Goal: Information Seeking & Learning: Check status

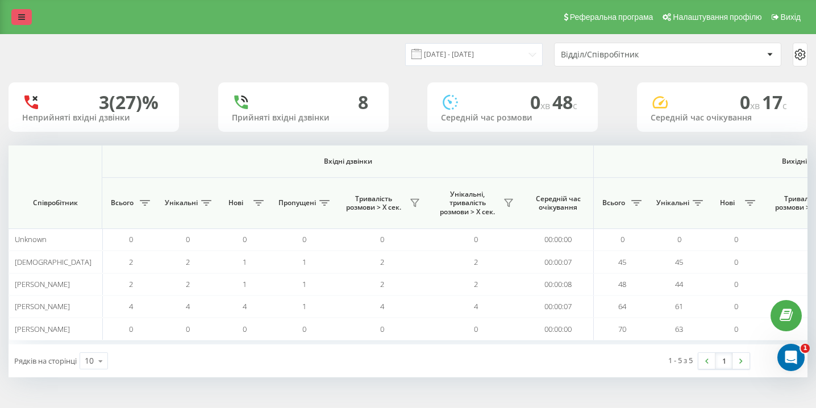
scroll to position [0, 786]
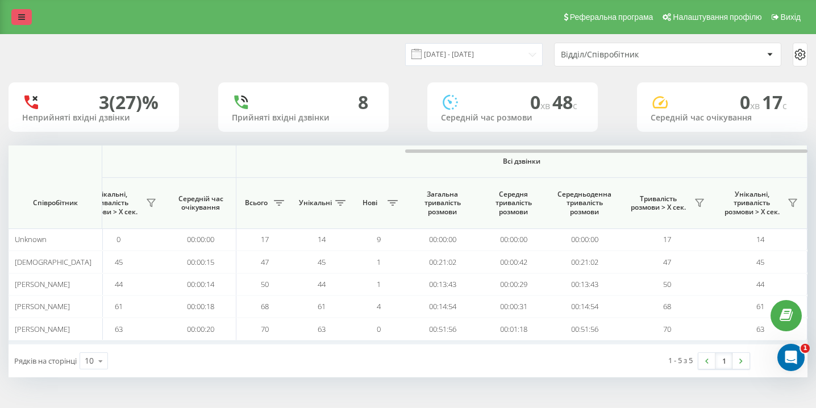
click at [22, 15] on icon at bounding box center [21, 17] width 7 height 8
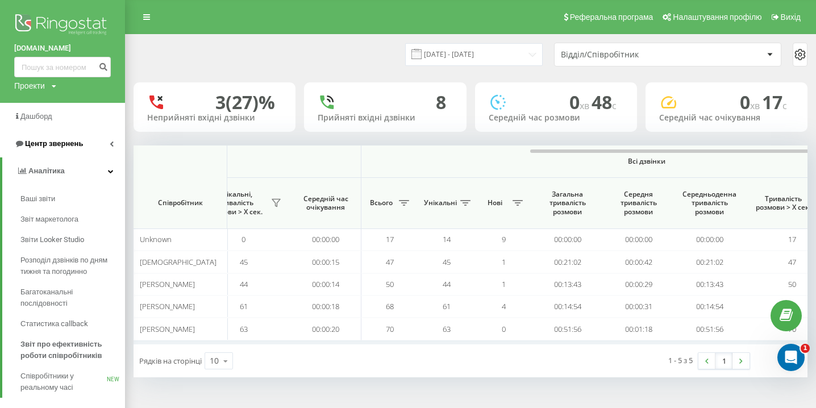
click at [72, 149] on span "Центр звернень" at bounding box center [48, 143] width 69 height 11
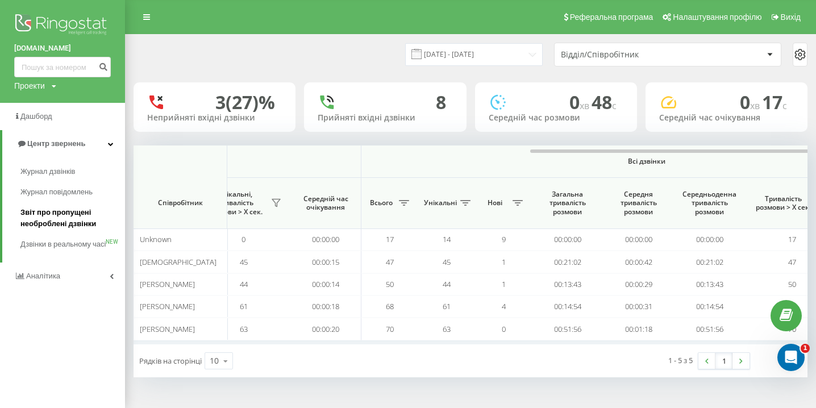
click at [72, 211] on span "Звіт про пропущені необроблені дзвінки" at bounding box center [69, 218] width 99 height 23
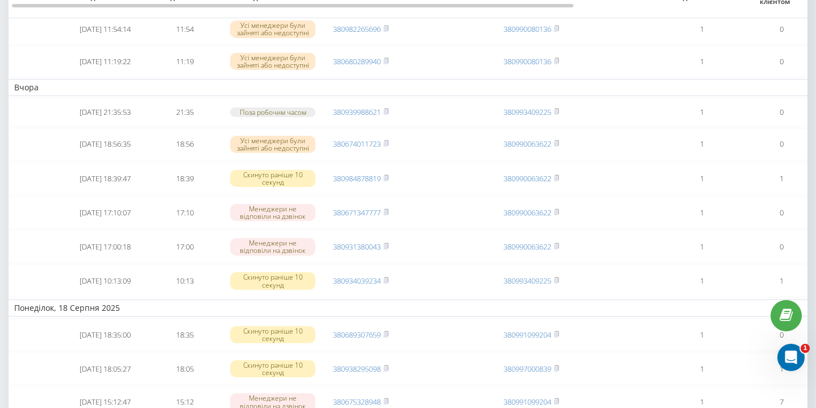
scroll to position [417, 0]
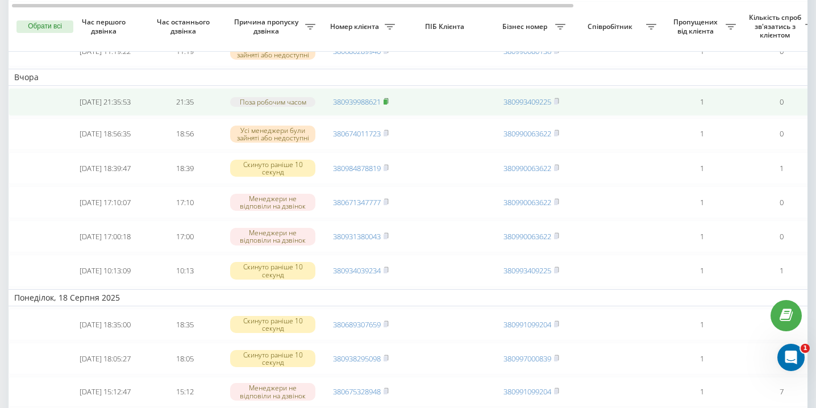
click at [387, 105] on rect at bounding box center [384, 101] width 3 height 5
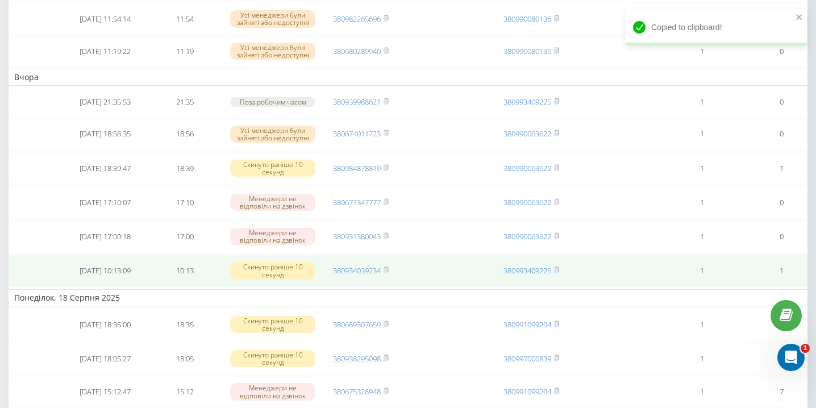
scroll to position [0, 0]
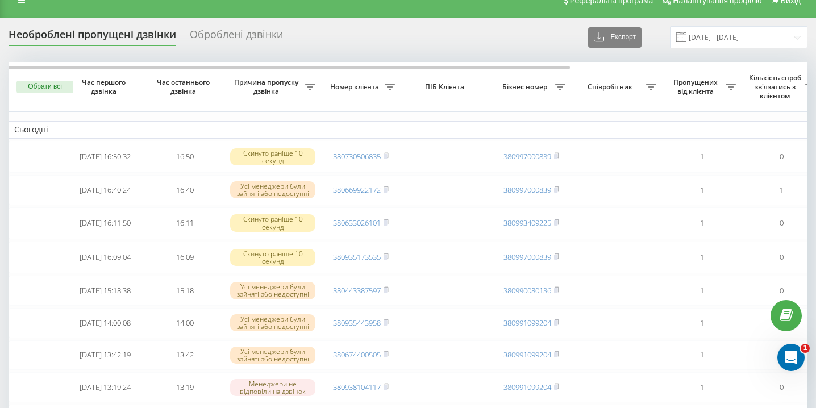
scroll to position [13, 0]
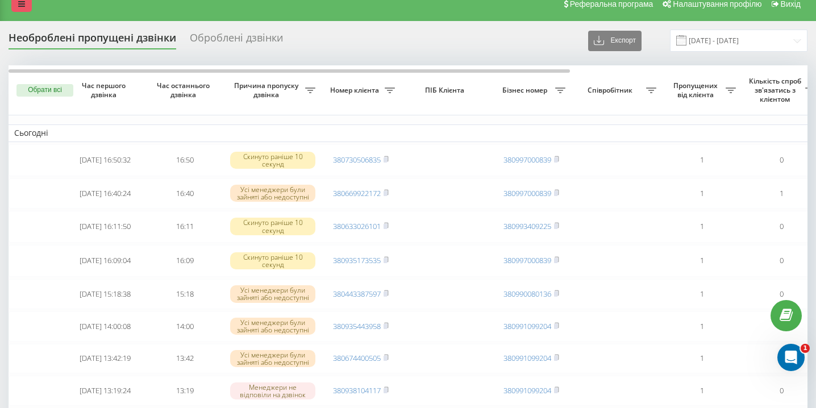
click at [24, 8] on icon at bounding box center [21, 4] width 7 height 8
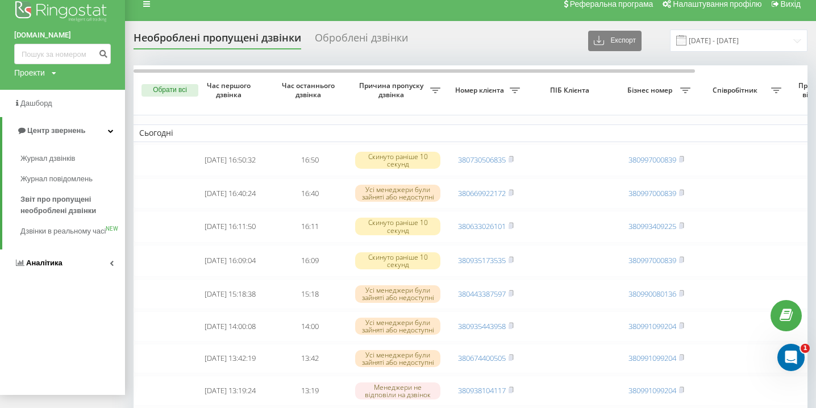
click at [51, 267] on span "Аналiтика" at bounding box center [44, 262] width 36 height 9
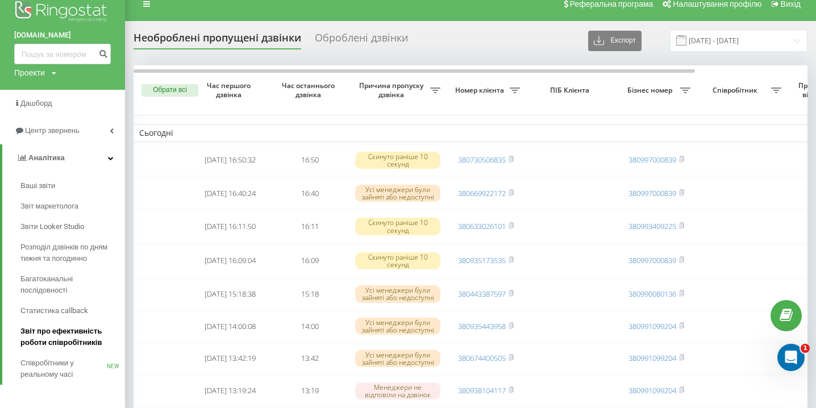
click at [61, 342] on span "Звіт про ефективність роботи співробітників" at bounding box center [69, 336] width 99 height 23
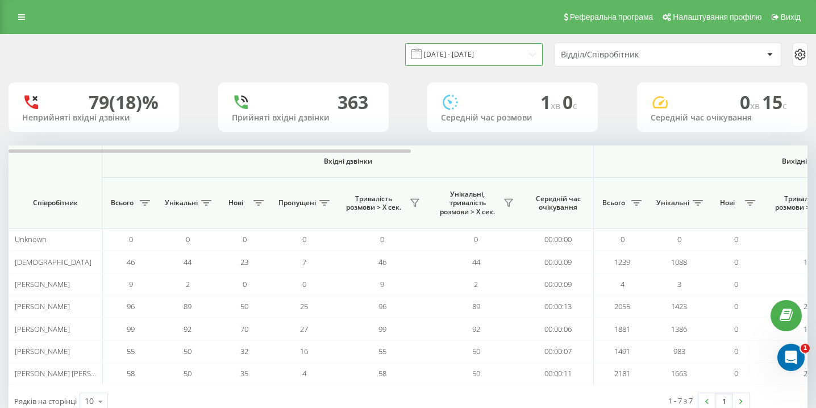
click at [506, 56] on input "20.07.2025 - 20.08.2025" at bounding box center [473, 54] width 137 height 22
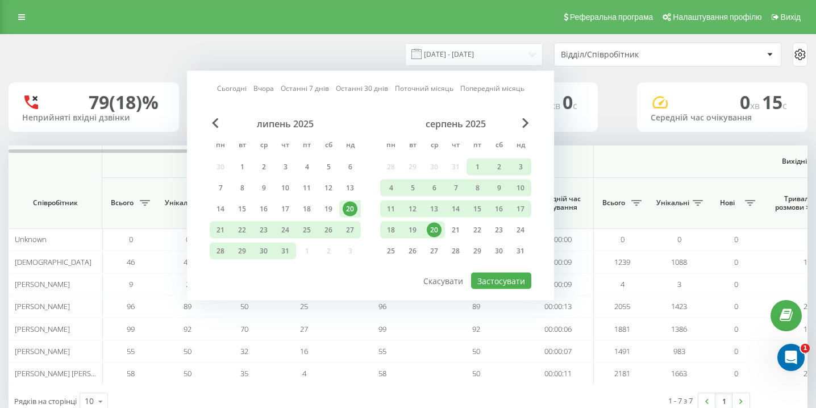
click at [436, 231] on div "20" at bounding box center [434, 230] width 15 height 15
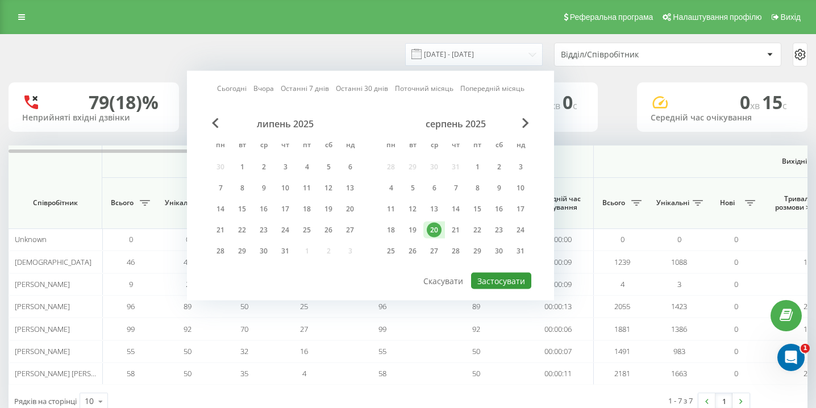
click at [499, 277] on button "Застосувати" at bounding box center [501, 281] width 60 height 16
type input "[DATE] - [DATE]"
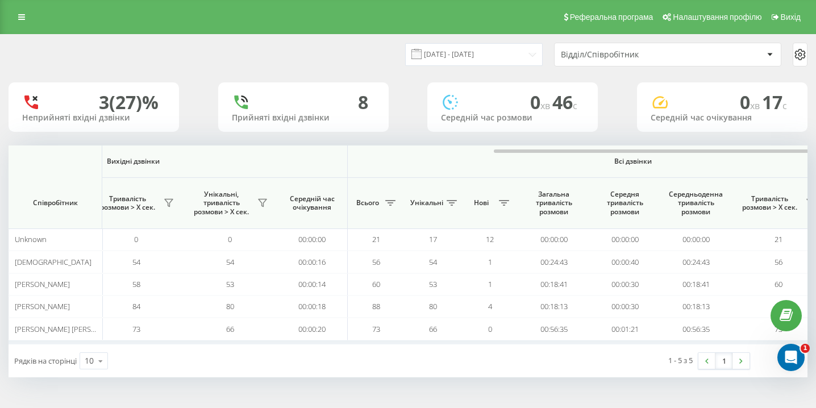
scroll to position [0, 786]
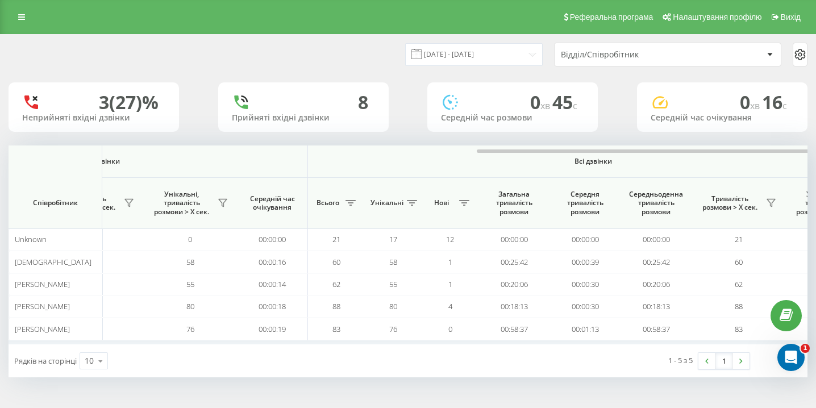
scroll to position [0, 786]
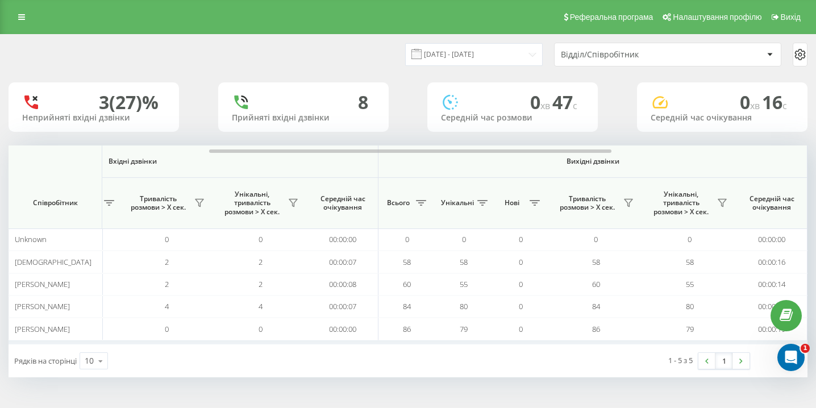
scroll to position [0, 786]
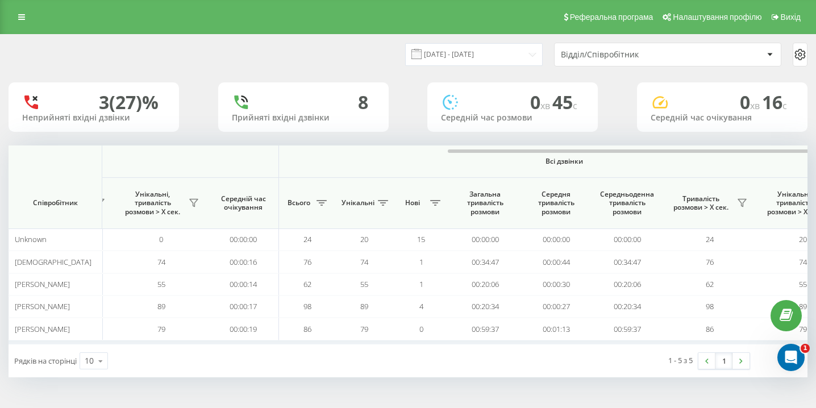
scroll to position [0, 786]
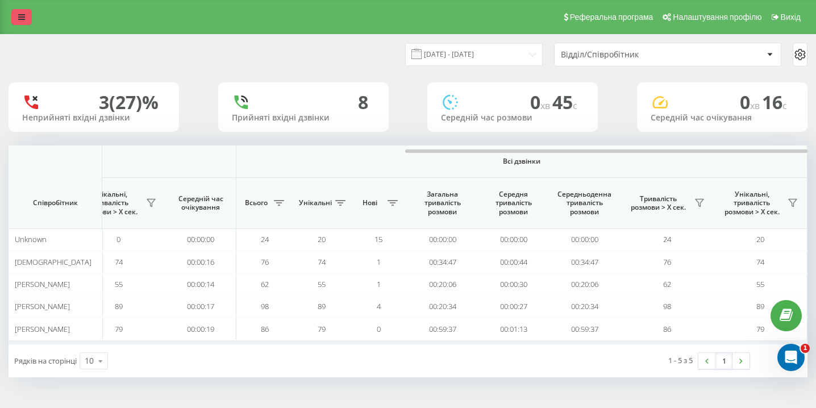
click at [26, 15] on link at bounding box center [21, 17] width 20 height 16
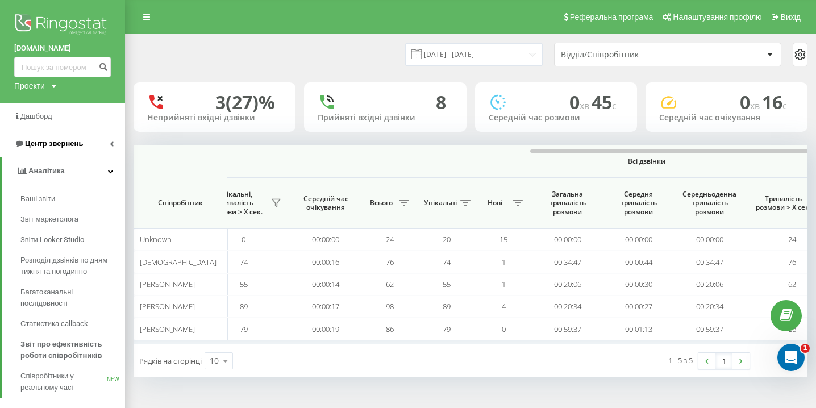
click at [47, 149] on span "Центр звернень" at bounding box center [48, 143] width 69 height 11
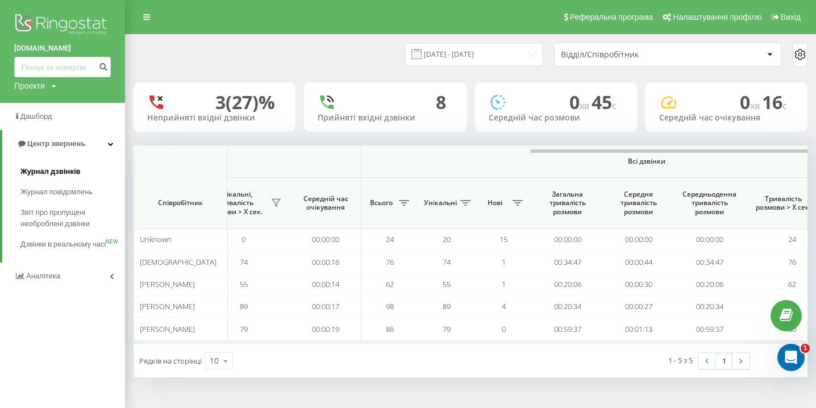
click at [47, 178] on link "Журнал дзвінків" at bounding box center [72, 171] width 105 height 20
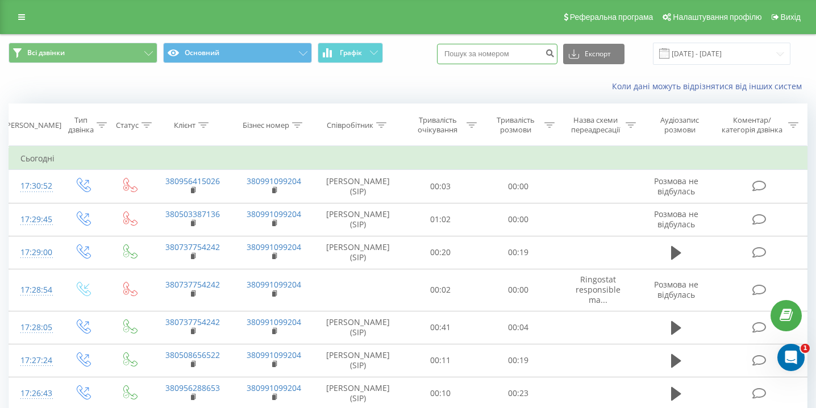
click at [515, 60] on input at bounding box center [497, 54] width 120 height 20
paste input "0938888811"
type input "0938888811"
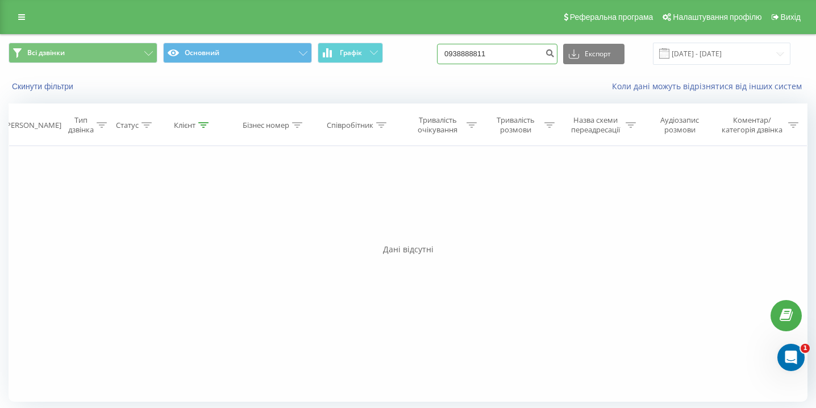
click at [523, 56] on input "0938888811" at bounding box center [497, 54] width 120 height 20
paste input "0730204996"
type input "0730204996"
click at [515, 51] on input "0730204996" at bounding box center [497, 54] width 120 height 20
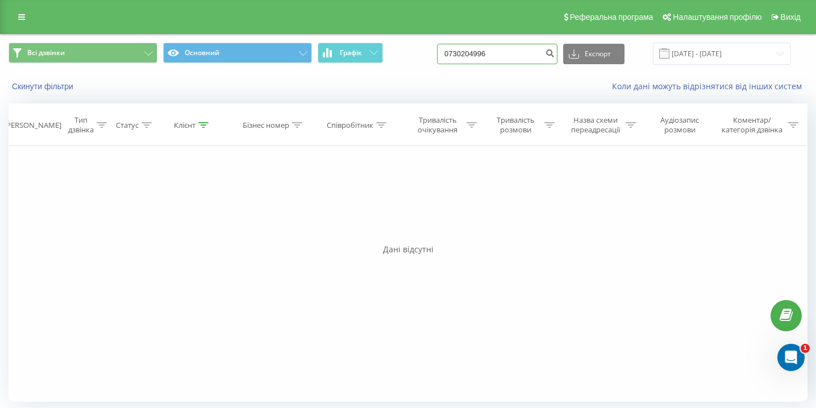
click at [515, 51] on input "0730204996" at bounding box center [497, 54] width 120 height 20
paste input "0985268570"
type input "0985268570"
click at [490, 55] on input "0985268570" at bounding box center [497, 54] width 120 height 20
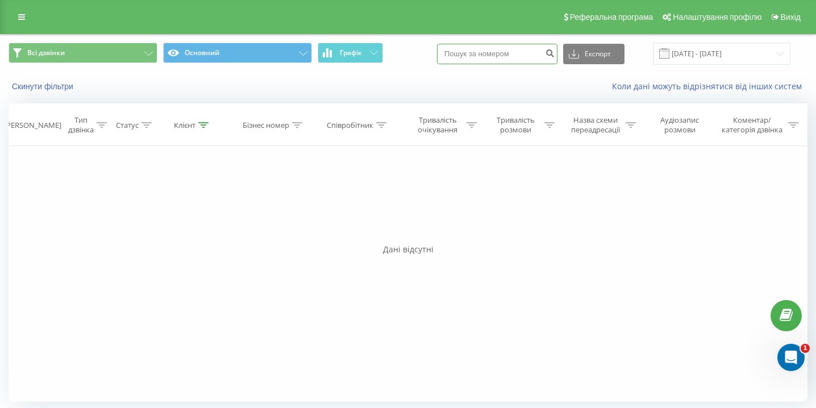
paste input "0938489432"
type input "0938489432"
click at [530, 60] on input "0938489432" at bounding box center [497, 54] width 120 height 20
click at [529, 60] on input "0938489432" at bounding box center [497, 54] width 120 height 20
paste input "0967136893"
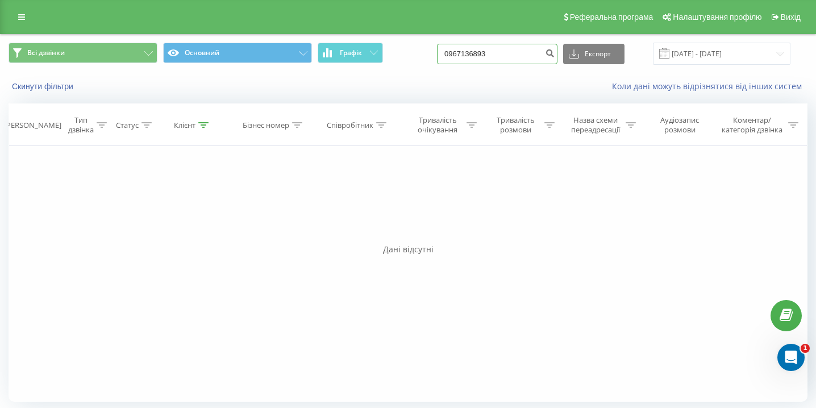
type input "0967136893"
click at [526, 55] on input "0967136893" at bounding box center [497, 54] width 120 height 20
paste input "0633263575"
type input "0633263575"
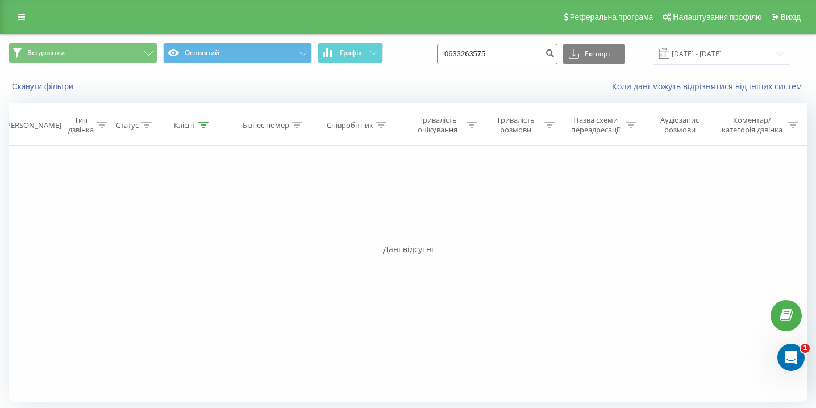
click at [499, 51] on input "0633263575" at bounding box center [497, 54] width 120 height 20
paste input "0738470007"
type input "0738470007"
click at [545, 59] on input "0738470007" at bounding box center [497, 54] width 120 height 20
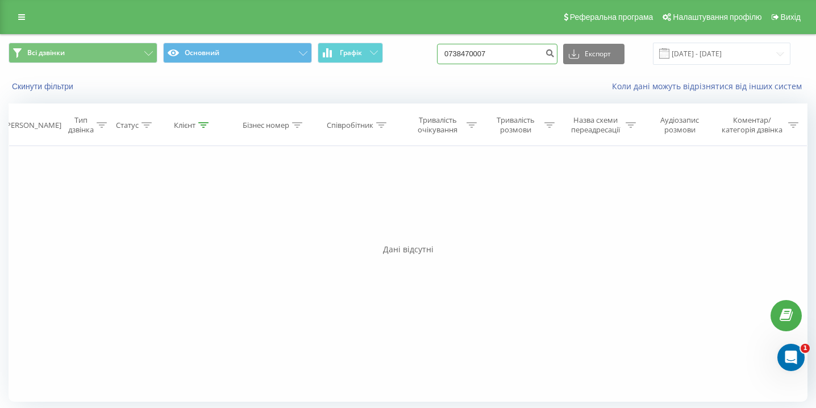
click at [545, 59] on input "0738470007" at bounding box center [497, 54] width 120 height 20
paste input "0935434308"
type input "0935434308"
click at [22, 10] on link at bounding box center [21, 17] width 20 height 16
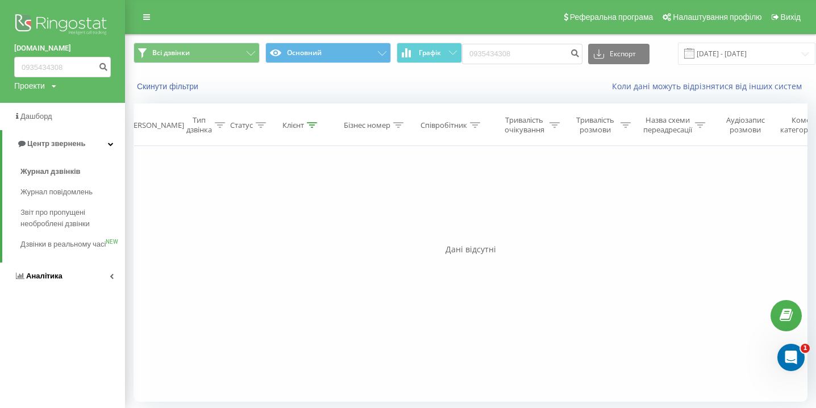
click at [70, 290] on link "Аналiтика" at bounding box center [62, 275] width 125 height 27
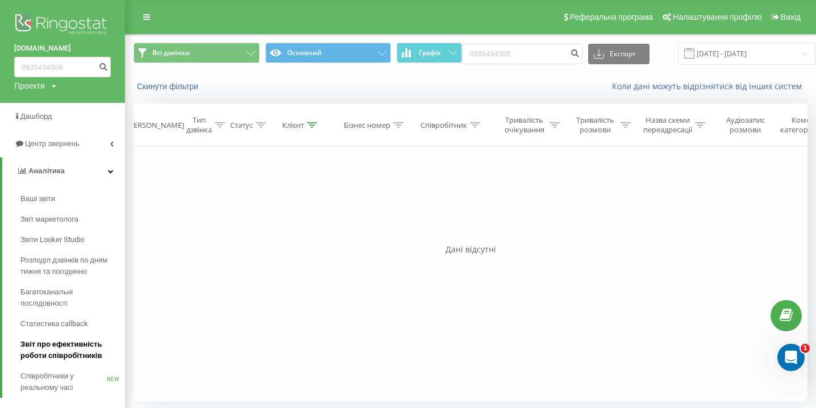
click at [60, 343] on span "Звіт про ефективність роботи співробітників" at bounding box center [69, 350] width 99 height 23
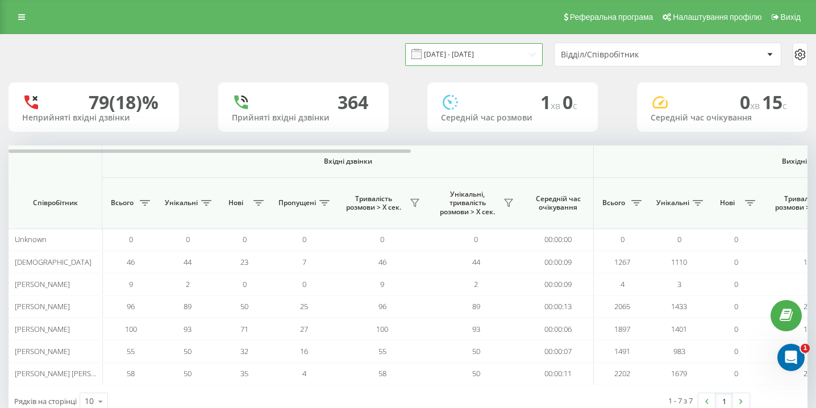
click at [474, 59] on input "[DATE] - [DATE]" at bounding box center [473, 54] width 137 height 22
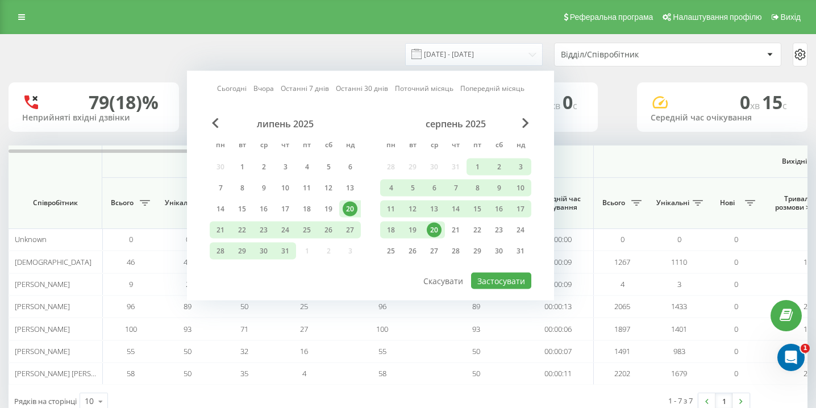
click at [434, 228] on div "20" at bounding box center [434, 230] width 15 height 15
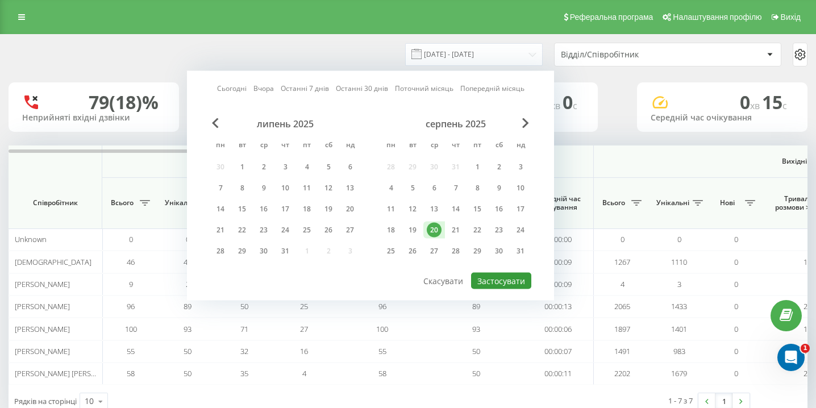
click at [483, 278] on button "Застосувати" at bounding box center [501, 281] width 60 height 16
type input "[DATE] - [DATE]"
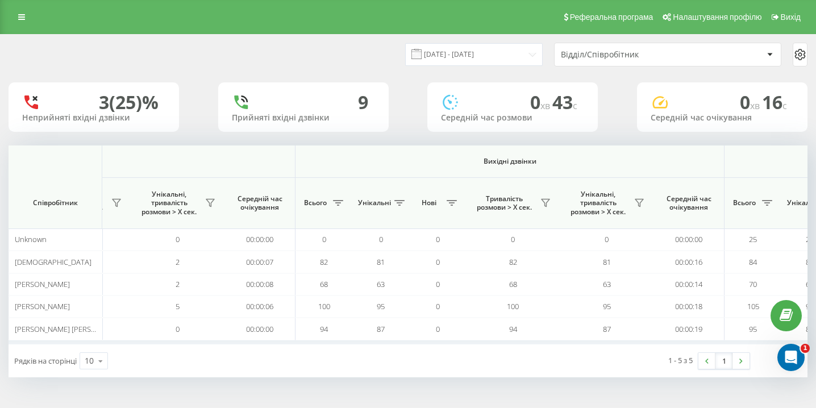
scroll to position [0, 786]
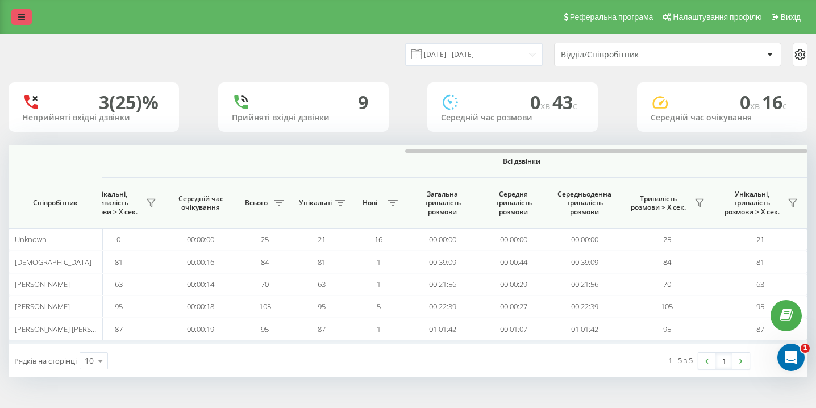
click at [22, 18] on icon at bounding box center [21, 17] width 7 height 8
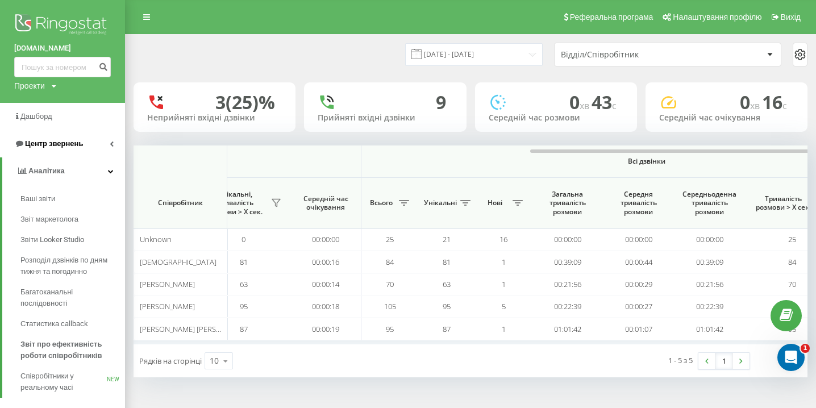
click at [87, 152] on link "Центр звернень" at bounding box center [62, 143] width 125 height 27
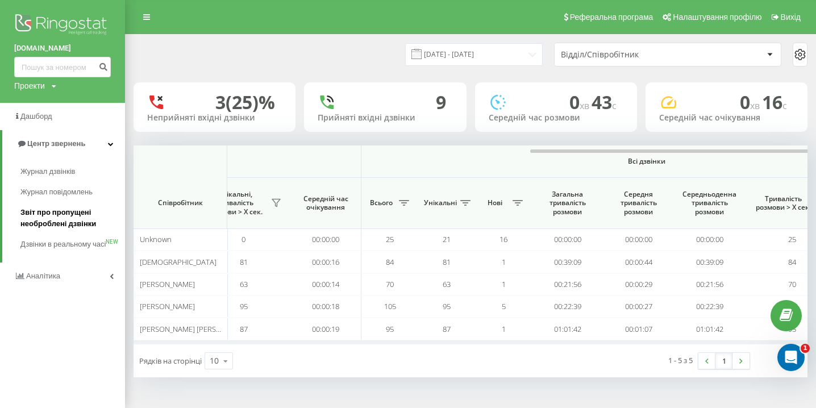
click at [74, 210] on span "Звіт про пропущені необроблені дзвінки" at bounding box center [69, 218] width 99 height 23
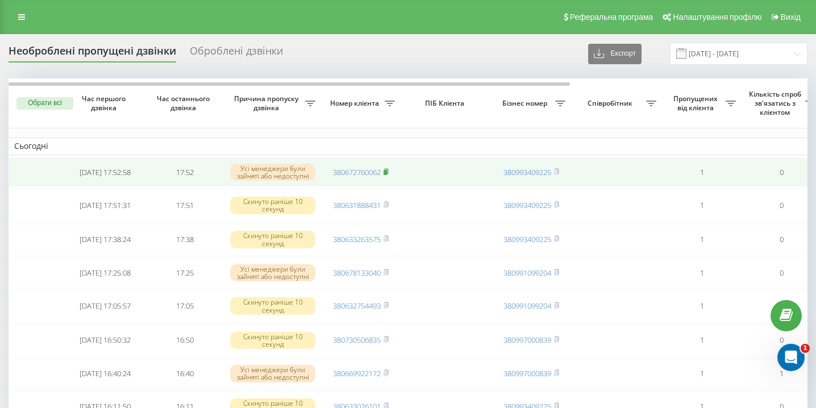
click at [387, 175] on rect at bounding box center [384, 172] width 3 height 5
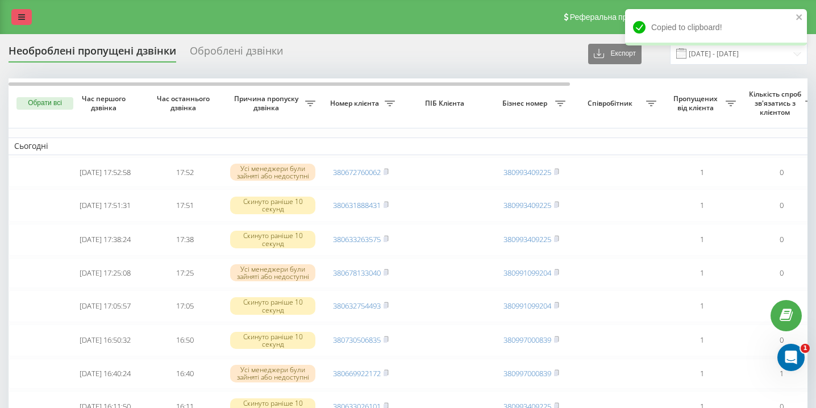
click at [19, 19] on icon at bounding box center [21, 17] width 7 height 8
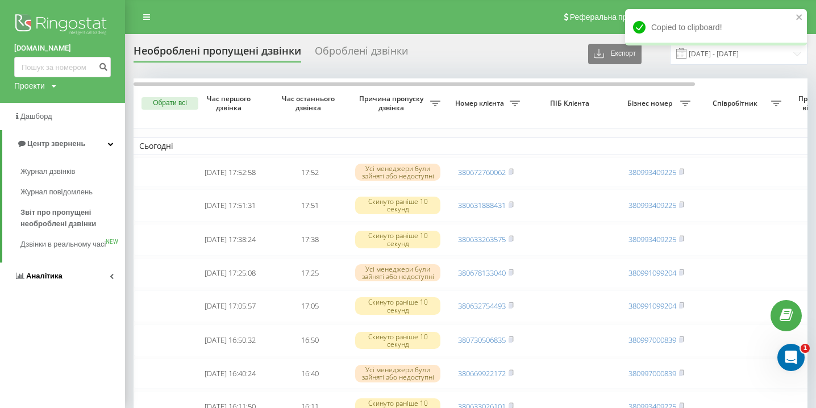
click at [33, 282] on link "Аналiтика" at bounding box center [62, 275] width 125 height 27
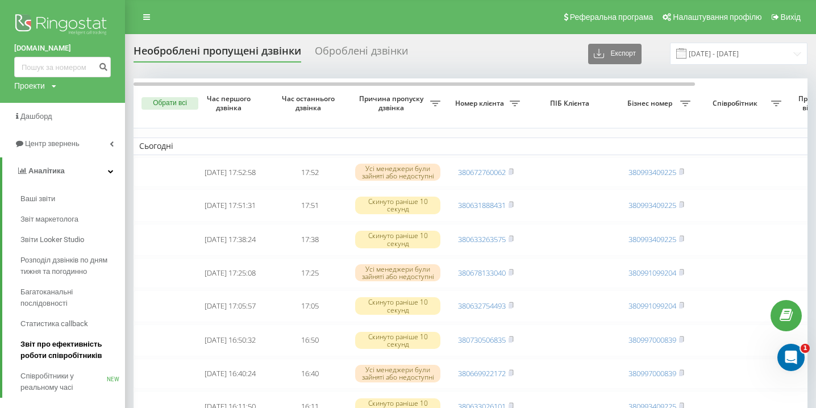
click at [49, 355] on span "Звіт про ефективність роботи співробітників" at bounding box center [69, 350] width 99 height 23
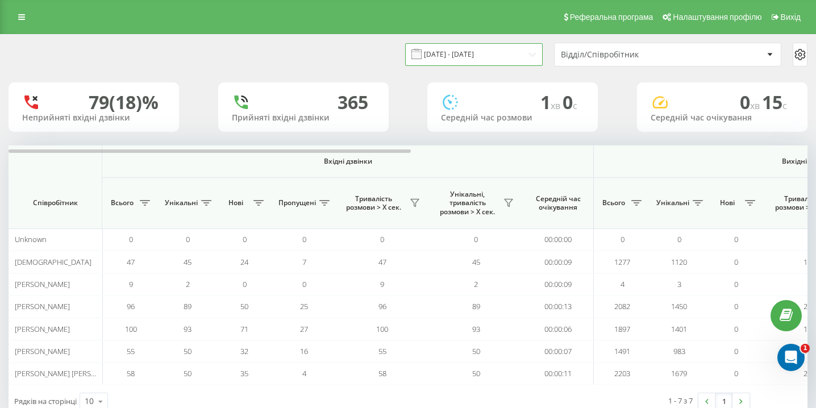
click at [486, 61] on input "[DATE] - [DATE]" at bounding box center [473, 54] width 137 height 22
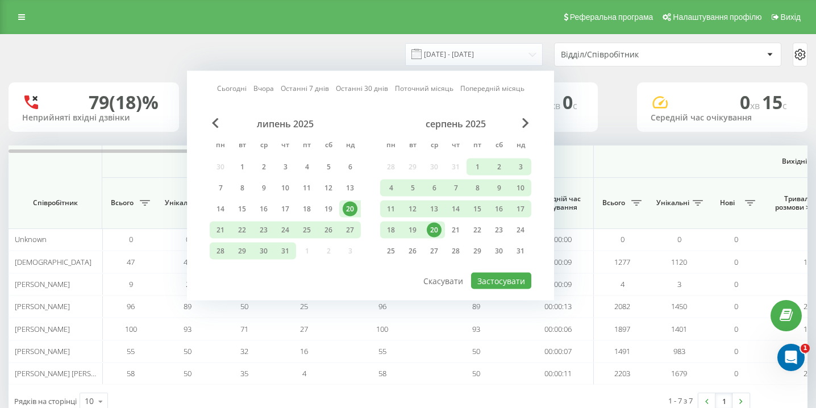
click at [437, 227] on div "20" at bounding box center [434, 230] width 15 height 15
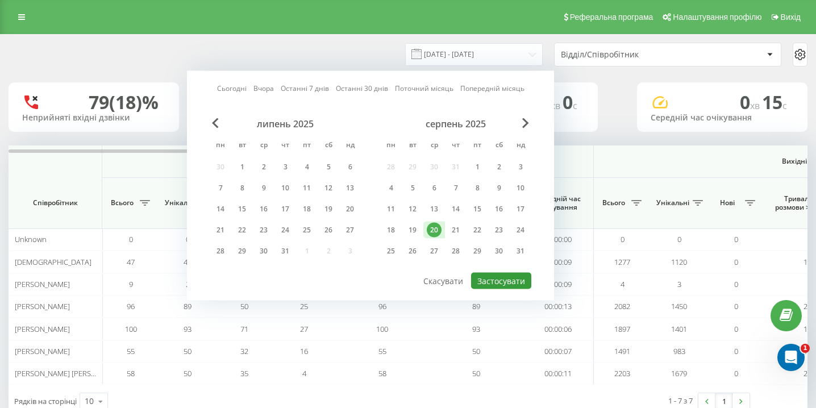
click at [480, 278] on button "Застосувати" at bounding box center [501, 281] width 60 height 16
type input "20.08.2025 - 20.08.2025"
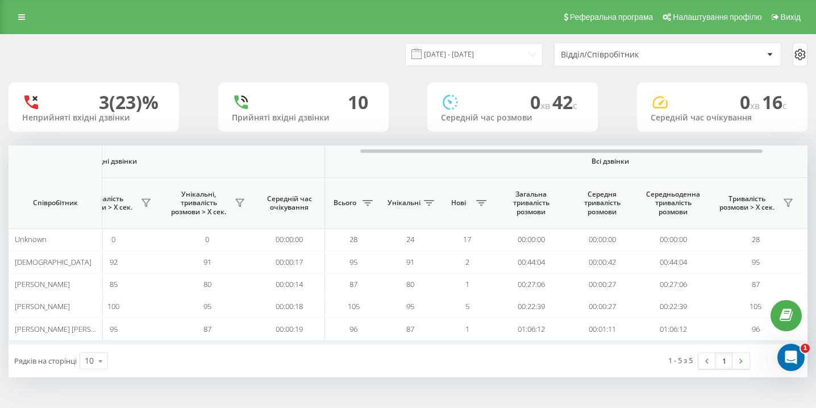
scroll to position [0, 786]
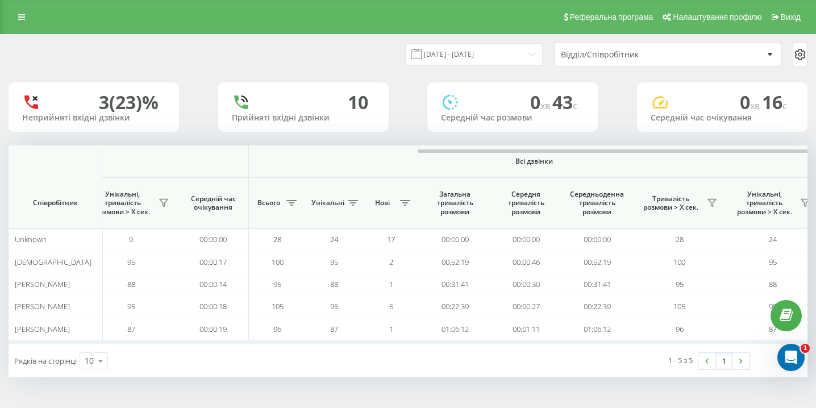
scroll to position [0, 786]
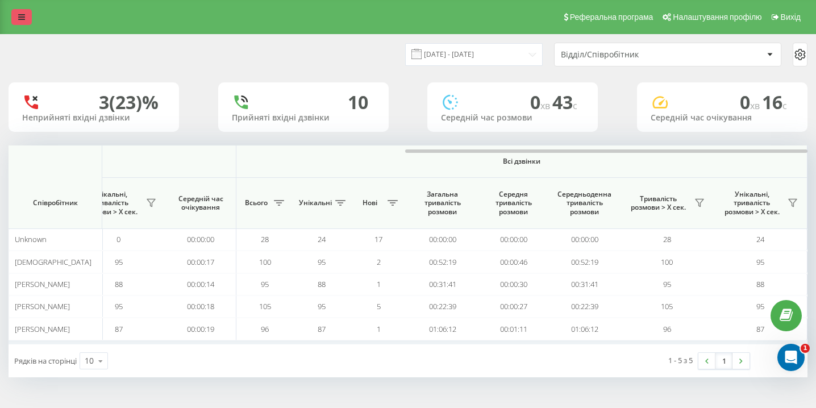
click at [22, 15] on icon at bounding box center [21, 17] width 7 height 8
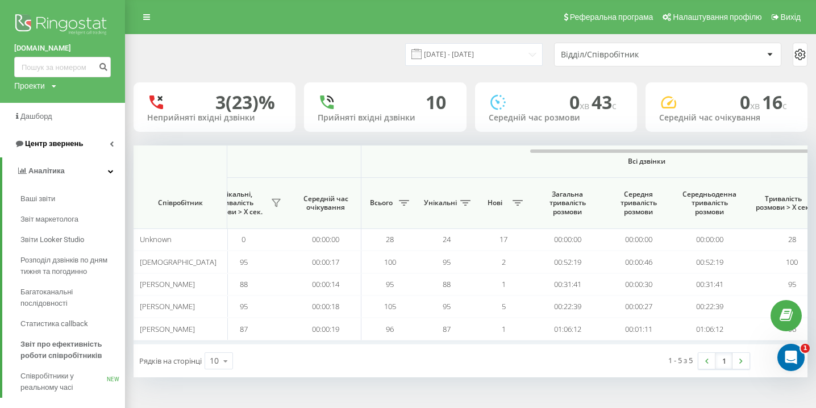
click at [41, 133] on link "Центр звернень" at bounding box center [62, 143] width 125 height 27
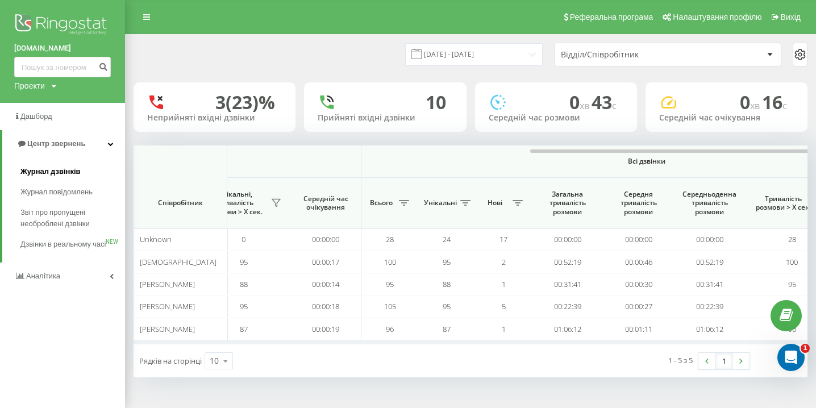
click at [39, 165] on link "Журнал дзвінків" at bounding box center [72, 171] width 105 height 20
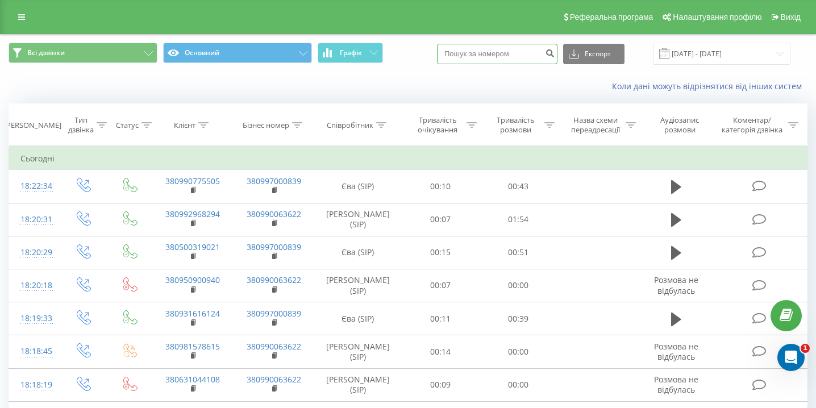
click at [503, 57] on input at bounding box center [497, 54] width 120 height 20
paste input "0963934317"
type input "0963934317"
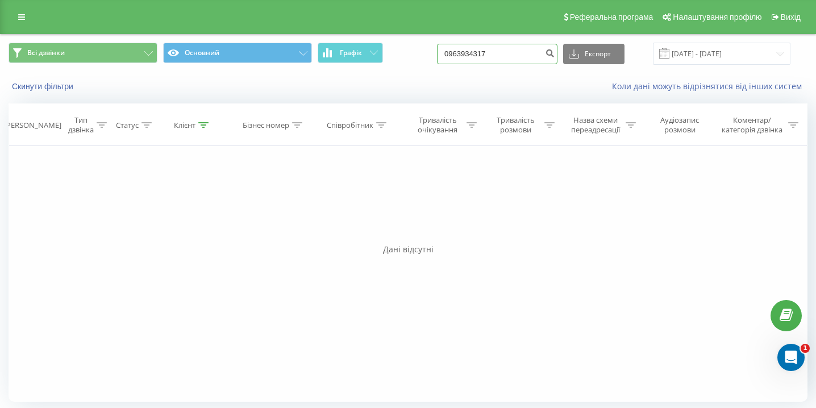
click at [499, 52] on input "0963934317" at bounding box center [497, 54] width 120 height 20
paste input "0665044714"
type input "0665044714"
click at [521, 45] on input "0665044714" at bounding box center [497, 54] width 120 height 20
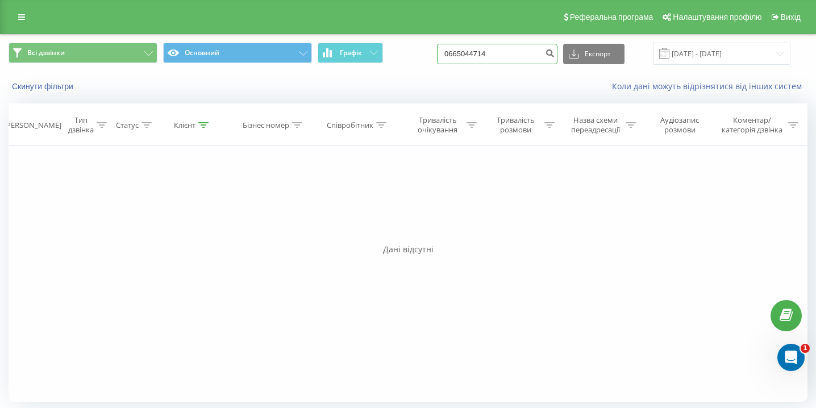
click at [521, 47] on input "0665044714" at bounding box center [497, 54] width 120 height 20
click at [520, 52] on input "0665044714" at bounding box center [497, 54] width 120 height 20
paste input "0965502555"
type input "0965502555"
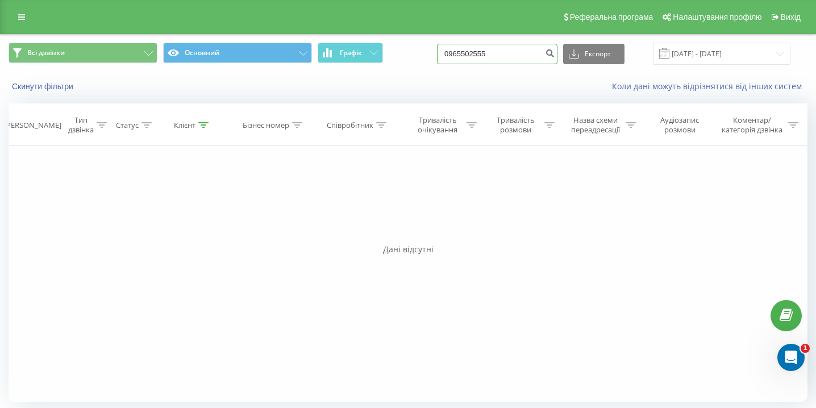
click at [512, 55] on input "0965502555" at bounding box center [497, 54] width 120 height 20
paste input "0972741196"
type input "0972741196"
click at [529, 65] on div "Всі дзвінки Основний Графік 0972741196 Експорт .csv .xls .xlsx 20.05.2025 - 20.…" at bounding box center [408, 54] width 815 height 38
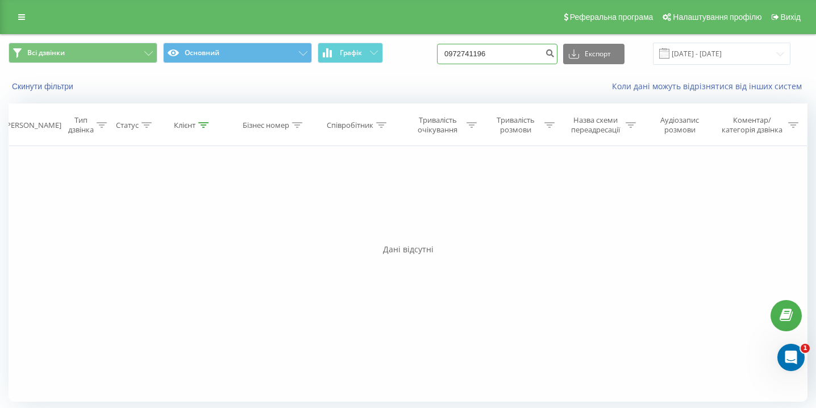
click at [530, 59] on input "0972741196" at bounding box center [497, 54] width 120 height 20
paste input "0662738729"
type input "0662738729"
click at [28, 12] on link at bounding box center [21, 17] width 20 height 16
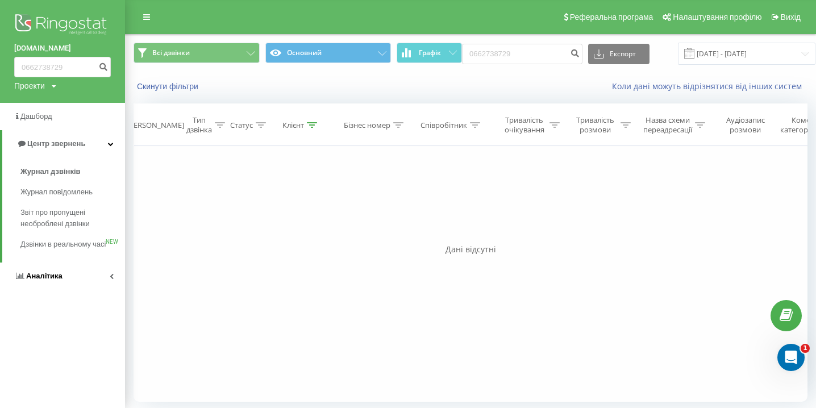
click at [52, 277] on link "Аналiтика" at bounding box center [62, 275] width 125 height 27
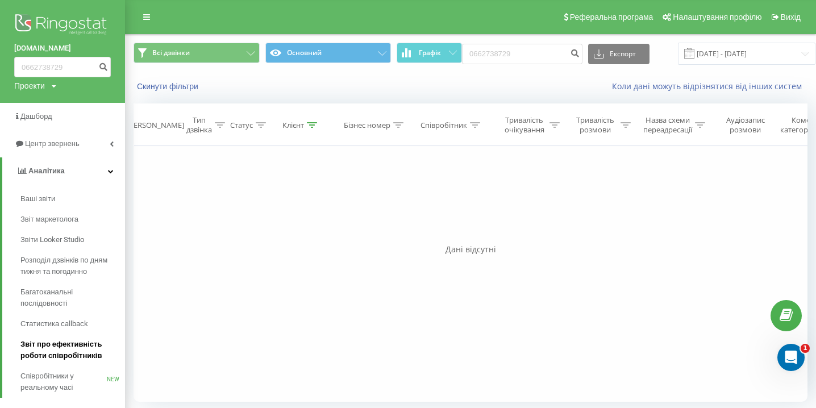
click at [64, 353] on span "Звіт про ефективність роботи співробітників" at bounding box center [69, 350] width 99 height 23
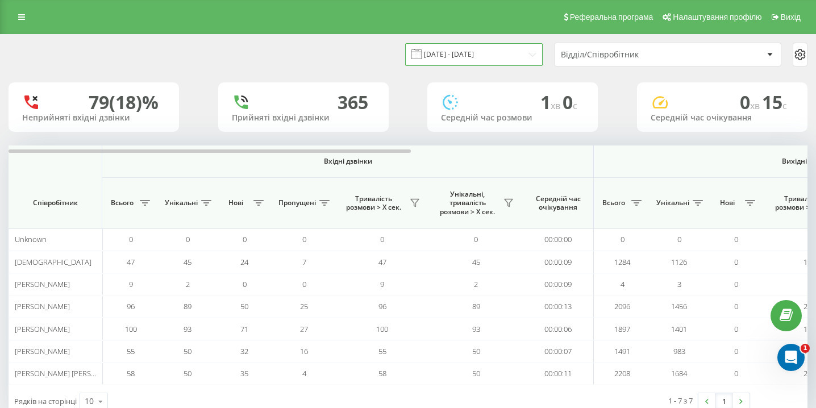
click at [462, 52] on input "[DATE] - [DATE]" at bounding box center [473, 54] width 137 height 22
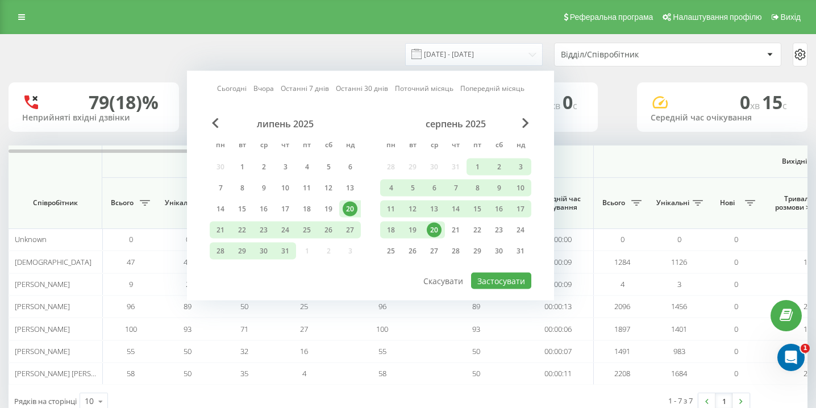
click at [437, 228] on div "20" at bounding box center [434, 230] width 15 height 15
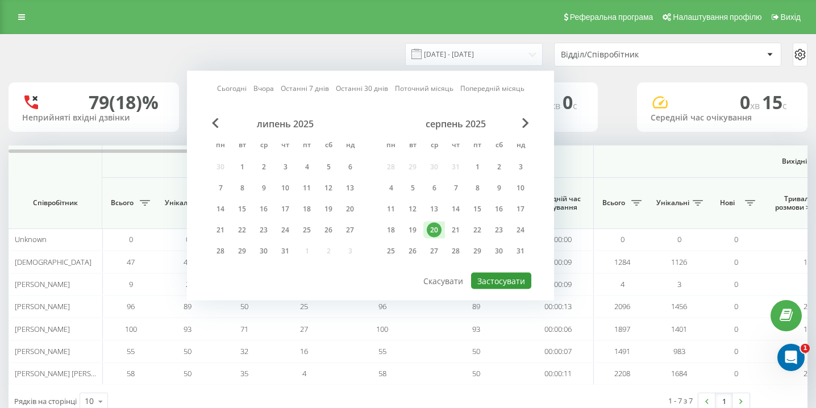
click at [499, 279] on button "Застосувати" at bounding box center [501, 281] width 60 height 16
type input "[DATE] - [DATE]"
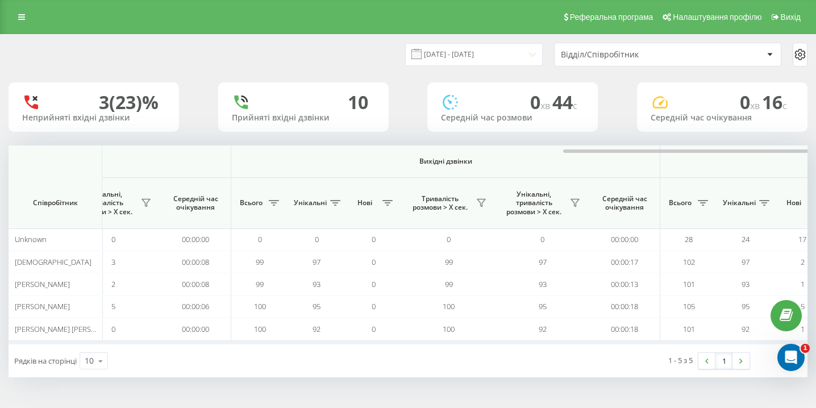
scroll to position [0, 786]
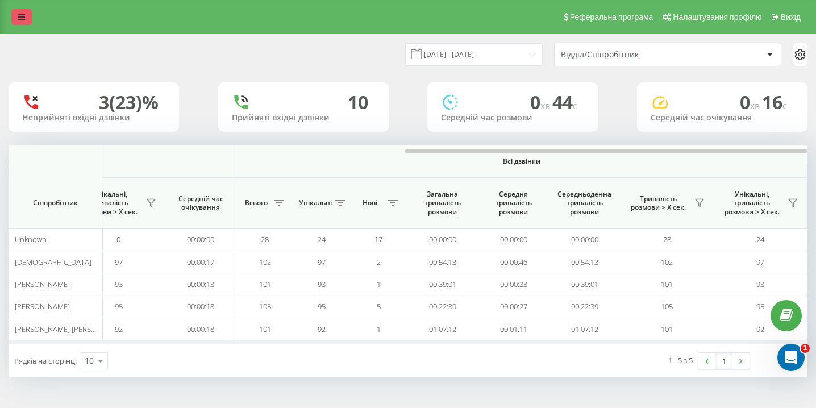
click at [19, 22] on link at bounding box center [21, 17] width 20 height 16
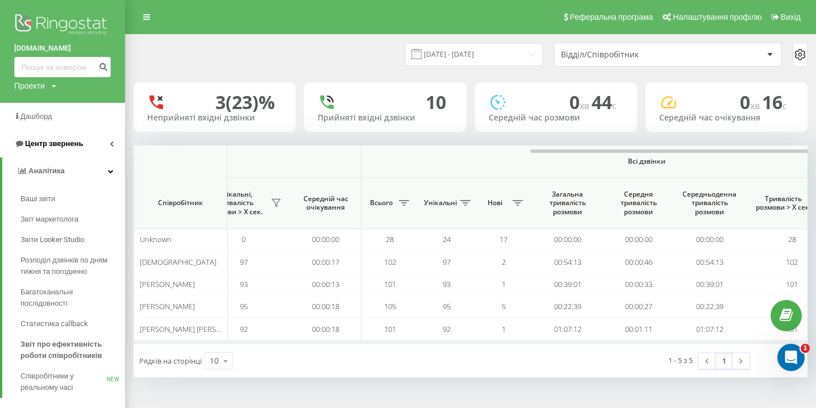
click at [68, 140] on span "Центр звернень" at bounding box center [54, 143] width 58 height 9
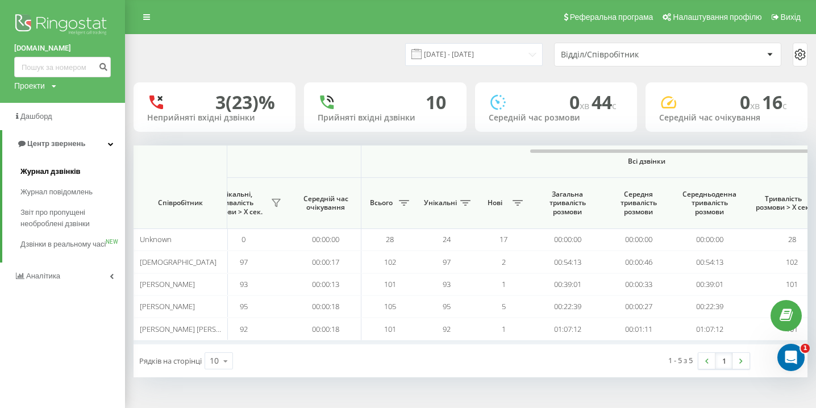
click at [59, 174] on span "Журнал дзвінків" at bounding box center [50, 171] width 60 height 11
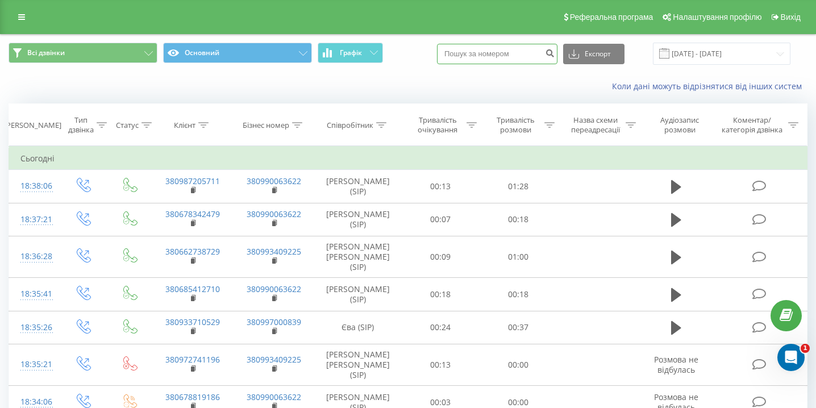
click at [495, 53] on input at bounding box center [497, 54] width 120 height 20
paste input "0968435707"
type input "0968435707"
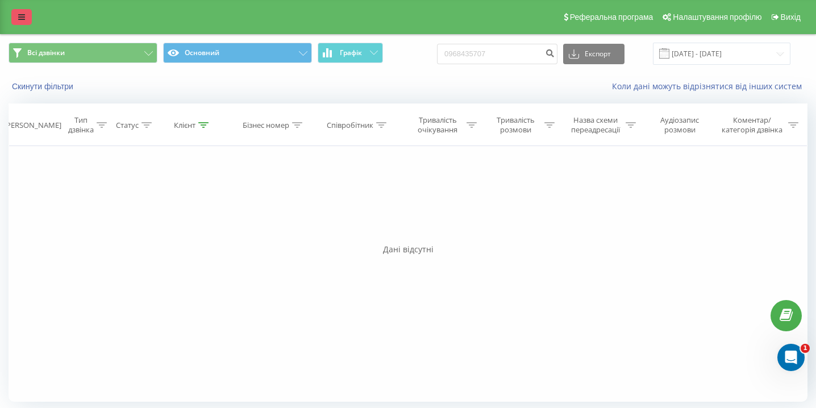
click at [26, 14] on link at bounding box center [21, 17] width 20 height 16
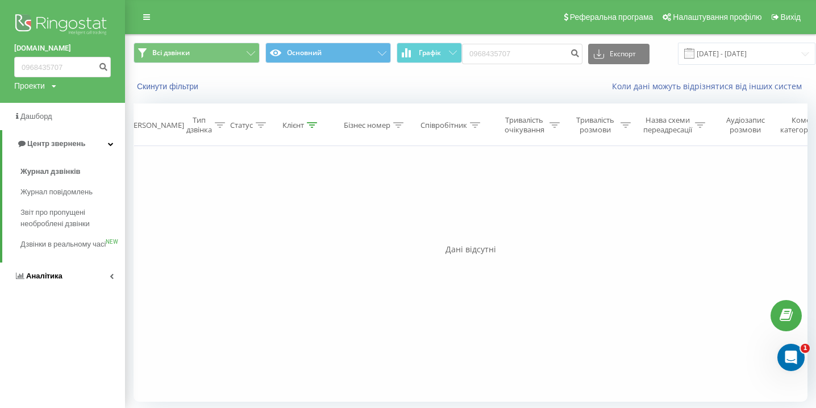
click at [63, 289] on link "Аналiтика" at bounding box center [62, 275] width 125 height 27
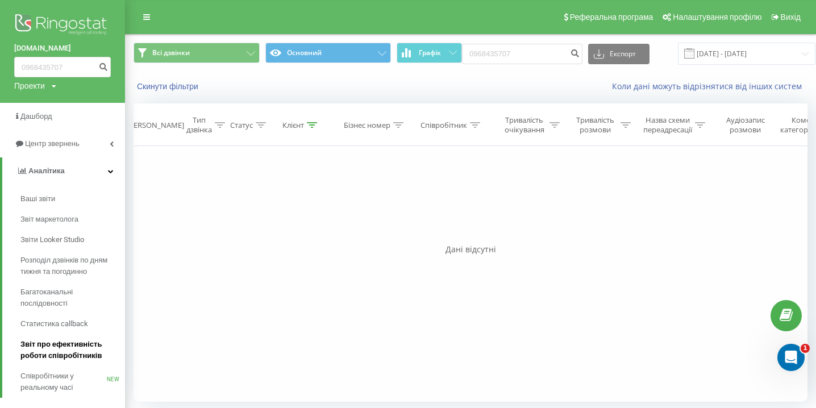
click at [69, 359] on span "Звіт про ефективність роботи співробітників" at bounding box center [69, 350] width 99 height 23
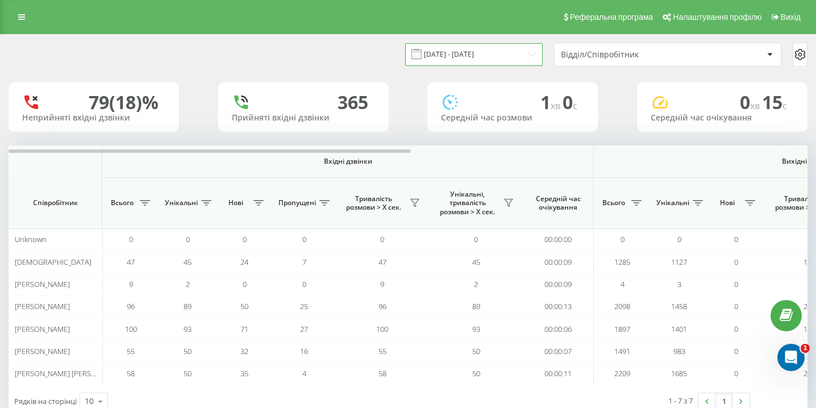
click at [498, 55] on input "[DATE] - [DATE]" at bounding box center [473, 54] width 137 height 22
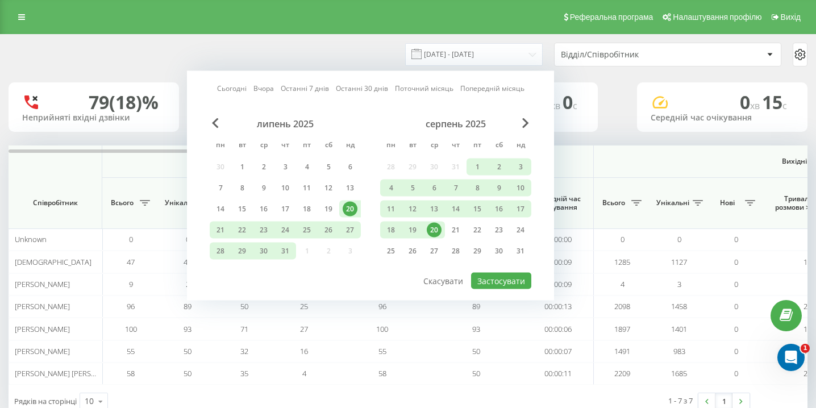
click at [431, 229] on div "20" at bounding box center [434, 230] width 15 height 15
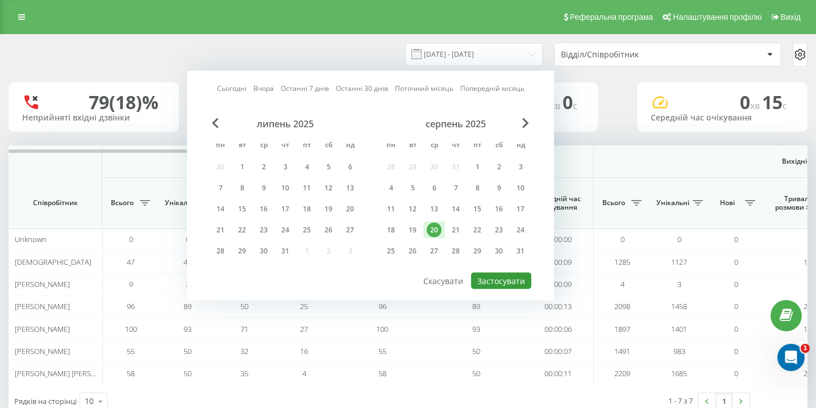
click at [488, 278] on button "Застосувати" at bounding box center [501, 281] width 60 height 16
type input "[DATE] - [DATE]"
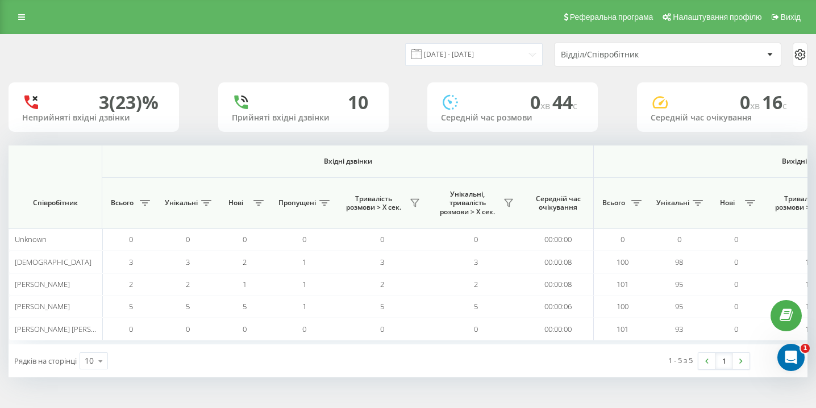
scroll to position [0, 786]
